Goal: Task Accomplishment & Management: Manage account settings

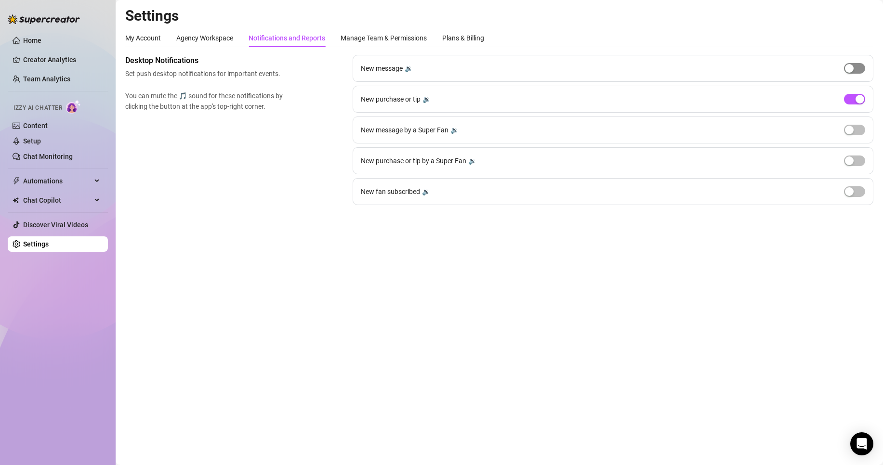
click at [859, 67] on span "button" at bounding box center [854, 68] width 21 height 11
click at [850, 98] on span "button" at bounding box center [854, 99] width 21 height 11
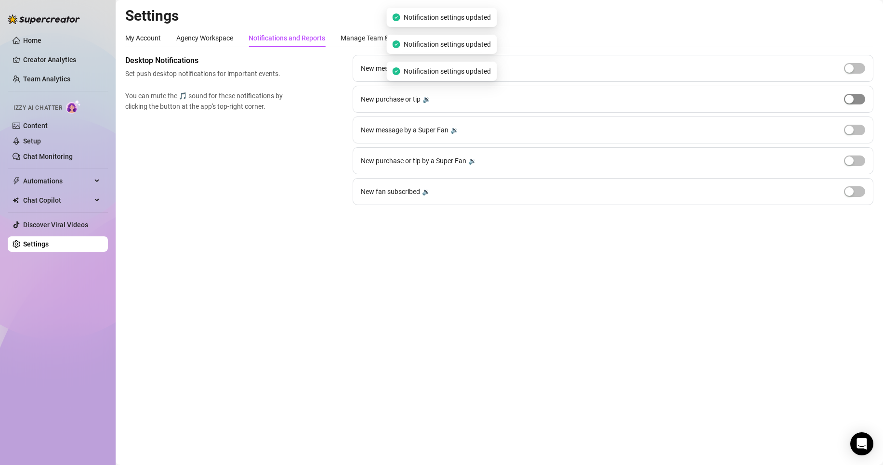
click at [850, 98] on span "button" at bounding box center [854, 99] width 21 height 11
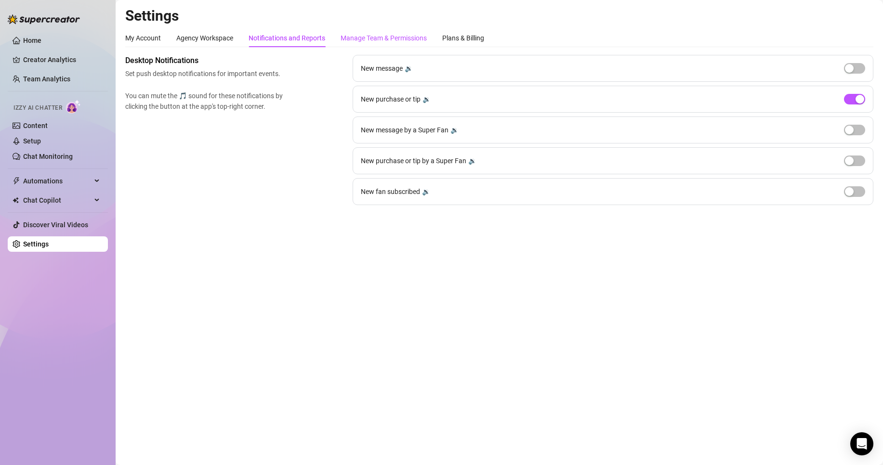
click at [384, 40] on div "Manage Team & Permissions" at bounding box center [383, 38] width 86 height 11
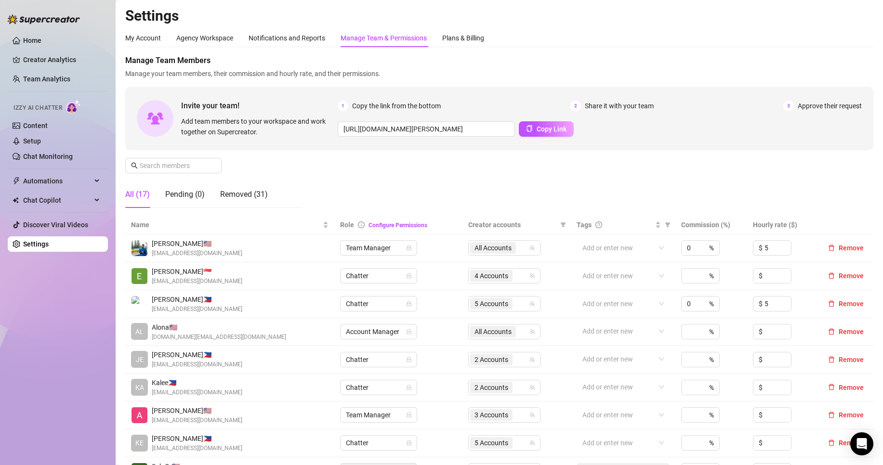
scroll to position [160, 0]
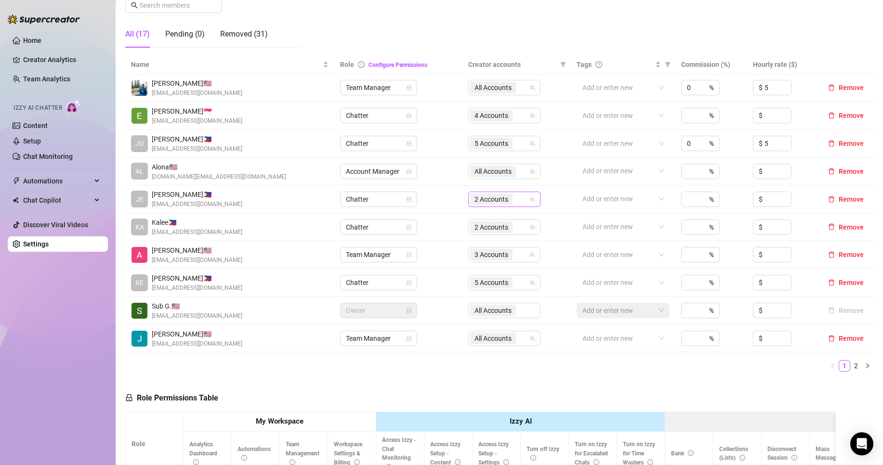
click at [492, 201] on span "2 Accounts" at bounding box center [491, 199] width 34 height 11
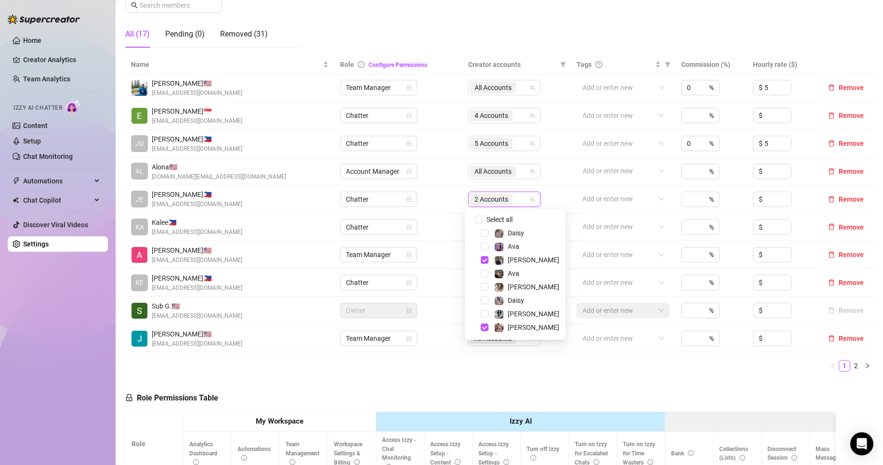
click at [516, 306] on div "Daisy" at bounding box center [515, 301] width 96 height 12
click at [516, 313] on span "[PERSON_NAME]" at bounding box center [534, 314] width 52 height 8
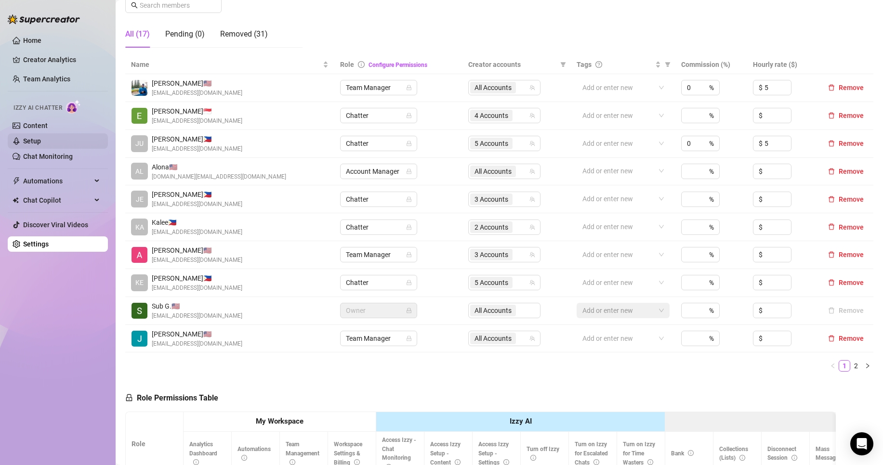
click at [41, 144] on link "Setup" at bounding box center [32, 141] width 18 height 8
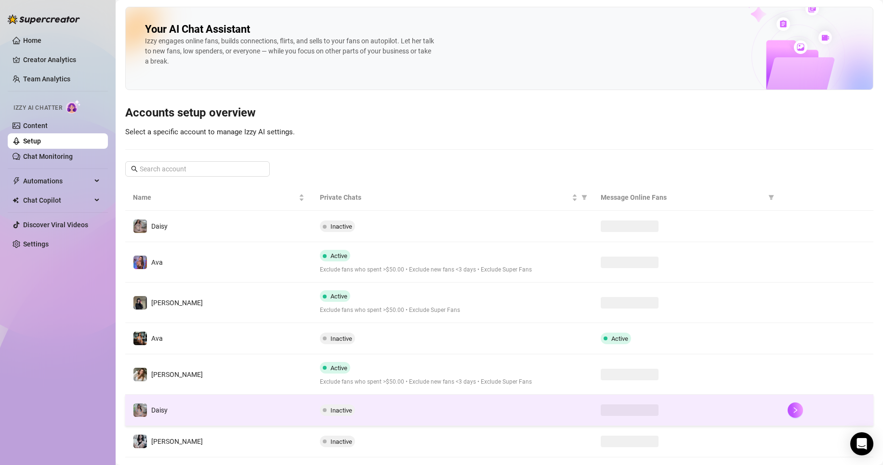
click at [278, 402] on td "Daisy" at bounding box center [218, 410] width 187 height 31
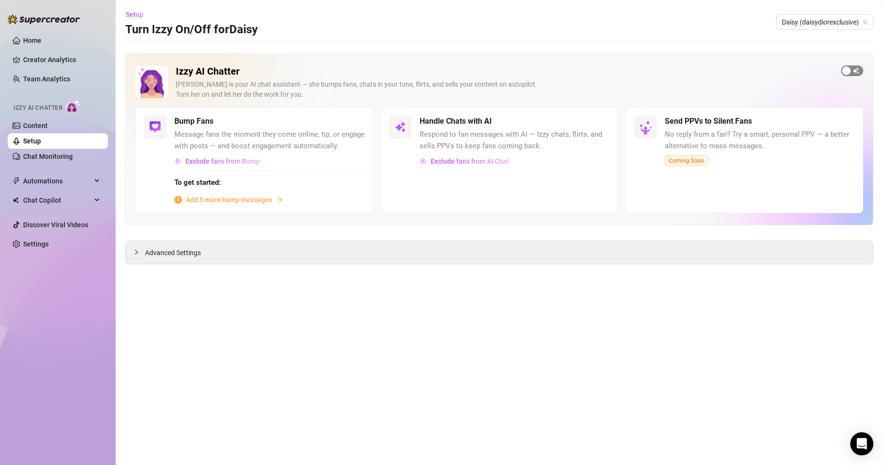
click at [848, 69] on div "button" at bounding box center [846, 70] width 9 height 9
click at [839, 15] on span "Daisy (daisydiorexclusive)" at bounding box center [825, 22] width 86 height 14
click at [692, 52] on main "Setup Turn Izzy On/Off for [PERSON_NAME] [PERSON_NAME] (daisydiorexclusive) Izz…" at bounding box center [499, 232] width 767 height 465
click at [853, 67] on div "button" at bounding box center [857, 70] width 9 height 9
click at [850, 20] on span "Daisy (daisydiorexclusive)" at bounding box center [825, 22] width 86 height 14
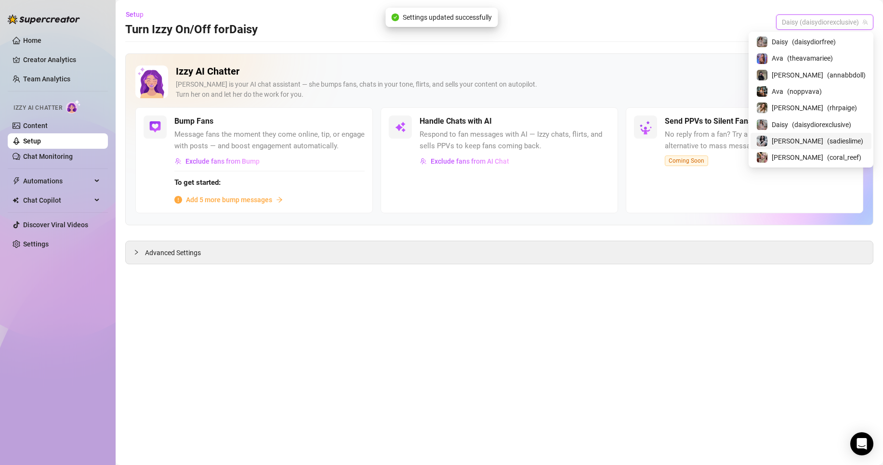
click at [848, 142] on div "[PERSON_NAME] ( sadieslime )" at bounding box center [810, 141] width 109 height 12
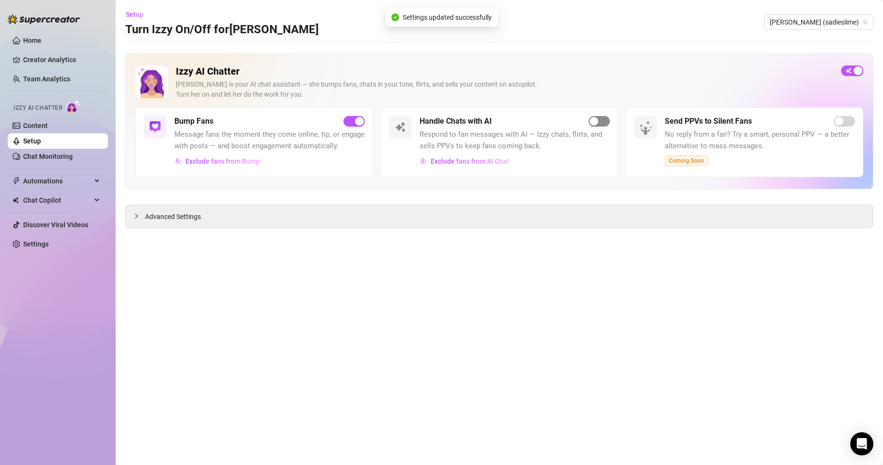
click at [604, 118] on span "button" at bounding box center [598, 121] width 21 height 11
